Goal: Obtain resource: Download file/media

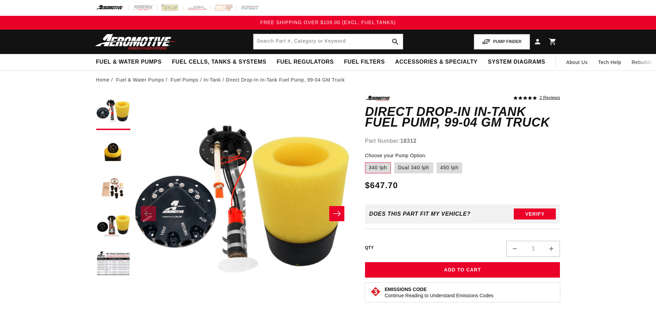
click at [510, 147] on div "5.0 star rating 2 Reviews Direct Drop-In In-Tank Fuel Pump, 99-04 GM Truck Dire…" at bounding box center [462, 211] width 195 height 231
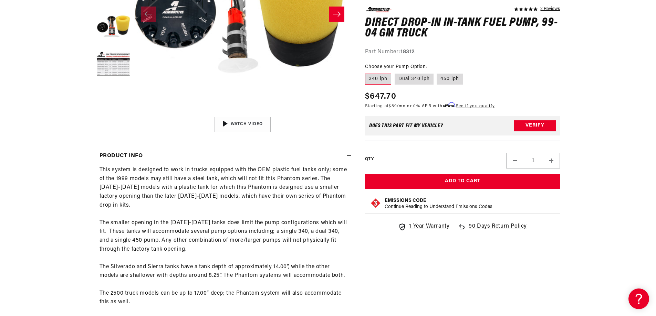
scroll to position [275, 0]
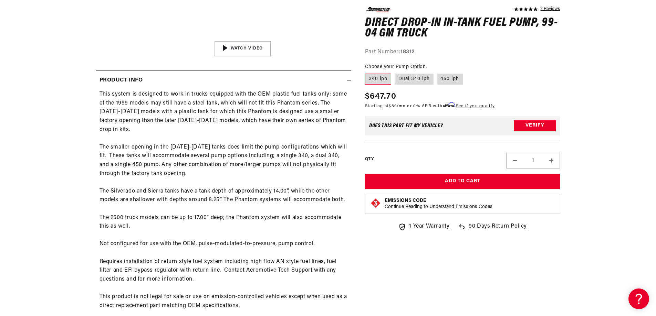
click at [175, 174] on p "This system is designed to work in trucks equipped with the OEM plastic fuel ta…" at bounding box center [223, 204] width 248 height 229
click at [161, 180] on p "This system is designed to work in trucks equipped with the OEM plastic fuel ta…" at bounding box center [223, 204] width 248 height 229
click at [273, 140] on p "This system is designed to work in trucks equipped with the OEM plastic fuel ta…" at bounding box center [223, 204] width 248 height 229
click at [539, 68] on fieldset "Choose your Pump Option: 340 lph Dual 340 lph 450 lph" at bounding box center [462, 74] width 195 height 22
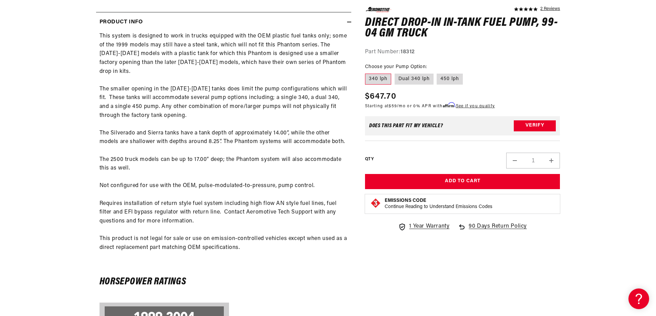
scroll to position [329, 0]
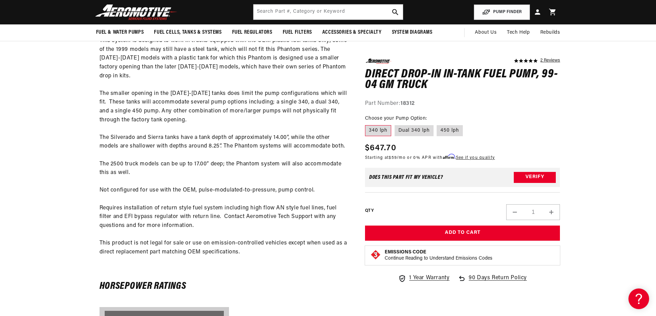
click at [206, 178] on p "This system is designed to work in trucks equipped with the OEM plastic fuel ta…" at bounding box center [223, 150] width 248 height 229
click at [175, 104] on p "This system is designed to work in trucks equipped with the OEM plastic fuel ta…" at bounding box center [223, 150] width 248 height 229
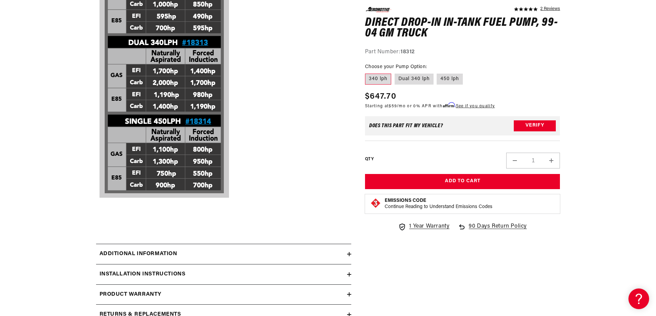
scroll to position [742, 0]
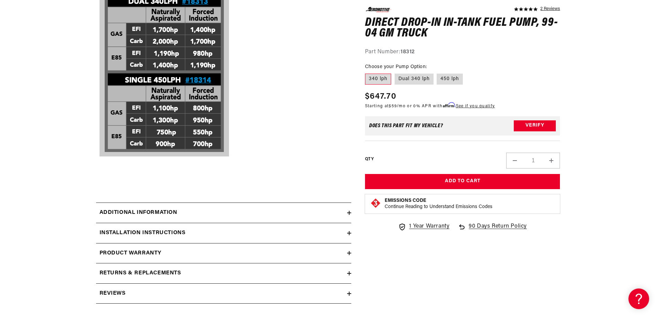
click at [168, 209] on summary "Additional information" at bounding box center [223, 213] width 255 height 20
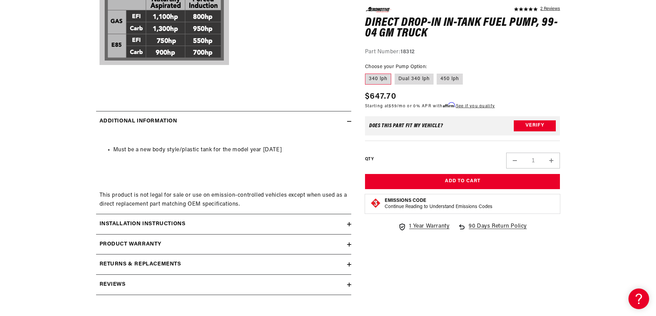
scroll to position [845, 0]
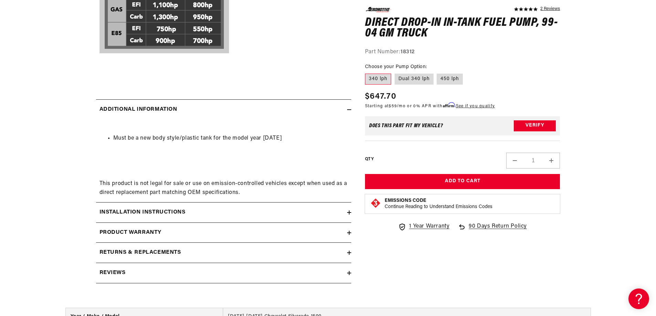
click at [146, 208] on h2 "Installation Instructions" at bounding box center [142, 212] width 86 height 9
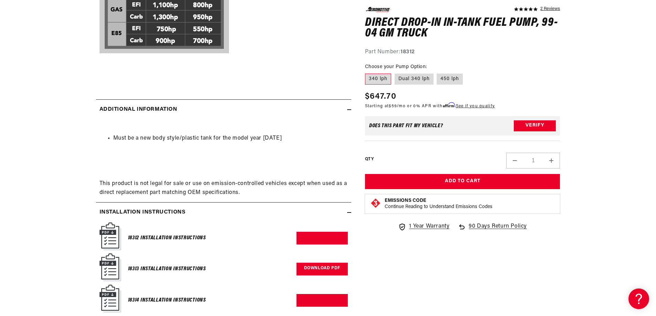
click at [307, 266] on link "Download PDF" at bounding box center [321, 269] width 51 height 13
click at [148, 175] on div "Must be a new body style/plastic tank for the model year [DATE] This product is…" at bounding box center [223, 161] width 255 height 72
click at [148, 208] on h2 "Installation Instructions" at bounding box center [142, 212] width 86 height 9
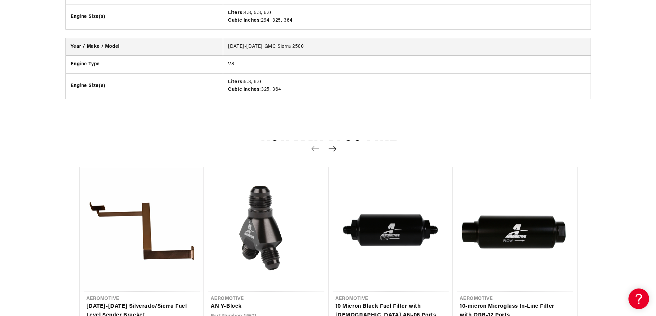
scroll to position [1327, 0]
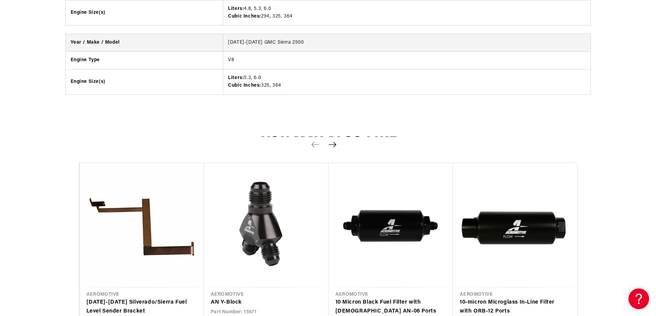
click at [331, 142] on icon "Next slide" at bounding box center [332, 144] width 8 height 5
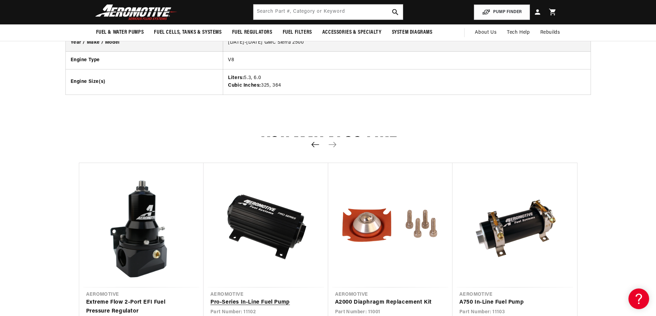
scroll to position [1155, 0]
